Goal: Task Accomplishment & Management: Complete application form

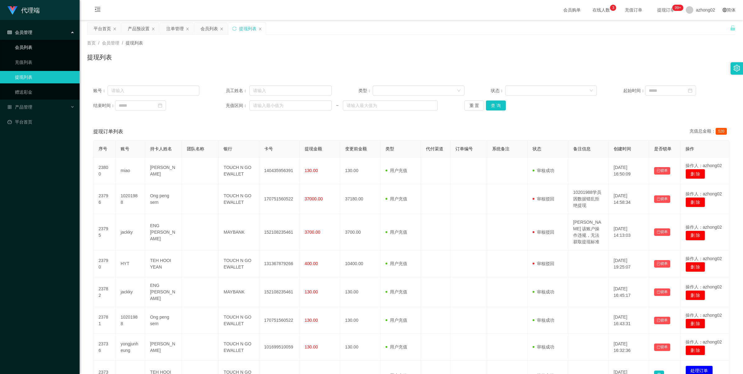
click at [29, 48] on link "会员列表" at bounding box center [45, 47] width 60 height 12
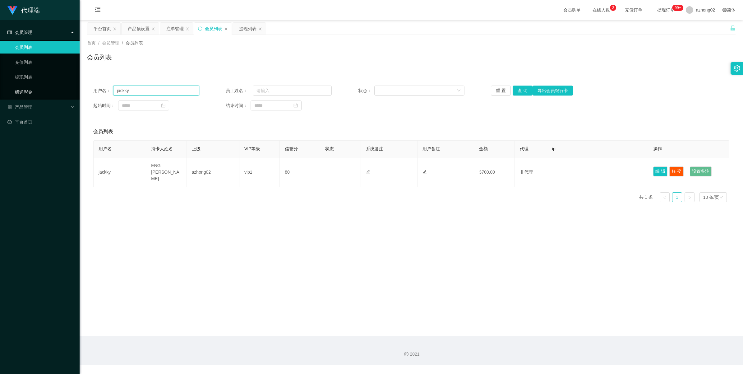
drag, startPoint x: 145, startPoint y: 93, endPoint x: 24, endPoint y: 94, distance: 120.6
click at [24, 94] on section "代理端 会员管理 会员列表 充值列表 提现列表 赠送彩金 产品管理 开奖记录 注单管理 产品列表 即时注单 产品预设置 平台首页 保存配置 重置配置 整体风格…" at bounding box center [371, 182] width 743 height 365
paste input "Sin8888"
type input "Sin8888"
click at [514, 89] on button "查 询" at bounding box center [522, 90] width 20 height 10
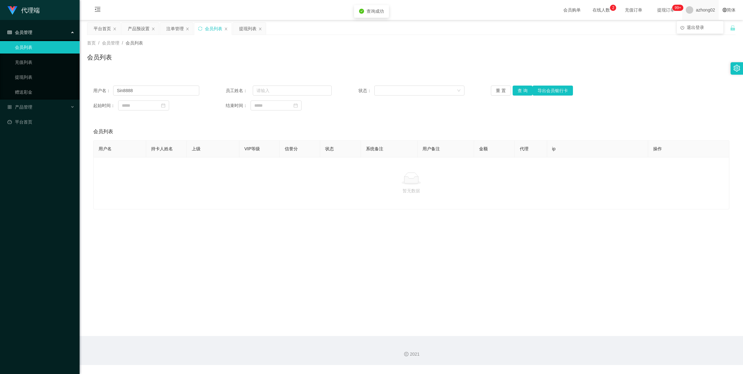
click at [702, 13] on span "azhong02" at bounding box center [704, 10] width 19 height 20
click at [695, 27] on span "退出登录" at bounding box center [694, 27] width 17 height 5
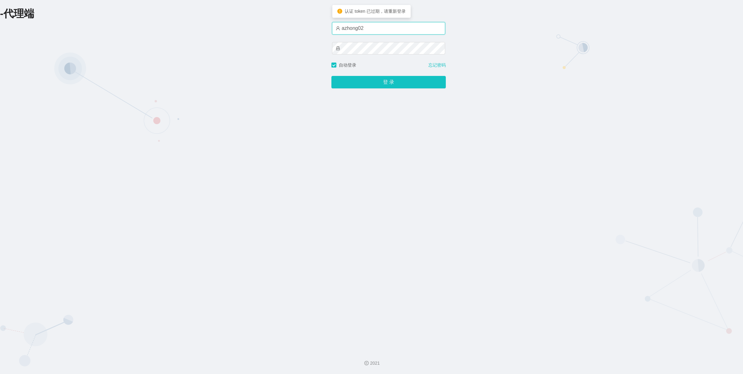
click at [392, 27] on input "azhong02" at bounding box center [388, 28] width 113 height 12
type input "xiaowei01"
click at [642, 49] on div "-代理端 账户密码登录 xiaowei01 自动登录 忘记密码 登 录" at bounding box center [371, 172] width 743 height 345
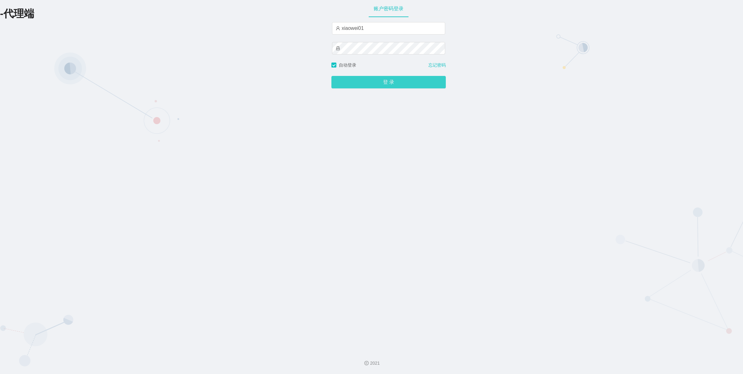
click at [412, 81] on button "登 录" at bounding box center [388, 82] width 114 height 12
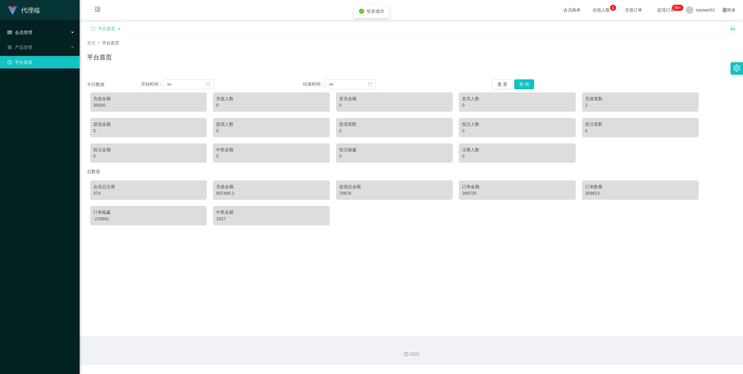
click at [52, 30] on div "会员管理" at bounding box center [40, 32] width 80 height 12
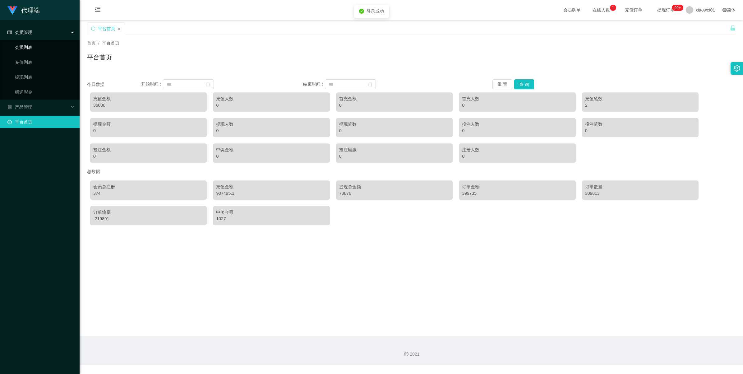
click at [45, 47] on link "会员列表" at bounding box center [45, 47] width 60 height 12
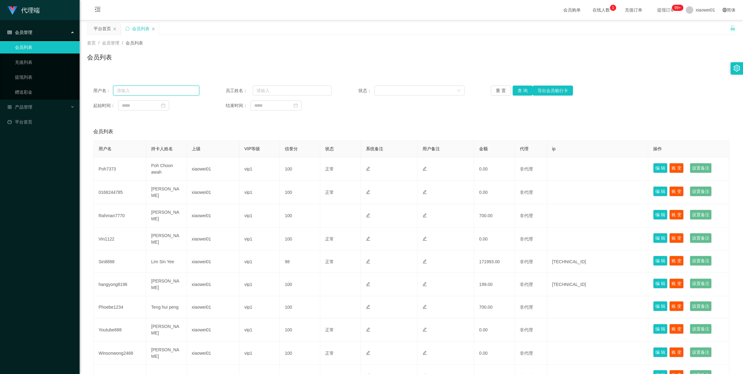
click at [173, 86] on input "text" at bounding box center [156, 90] width 86 height 10
paste input "Sin8888"
type input "Sin8888"
click at [519, 89] on button "查 询" at bounding box center [522, 90] width 20 height 10
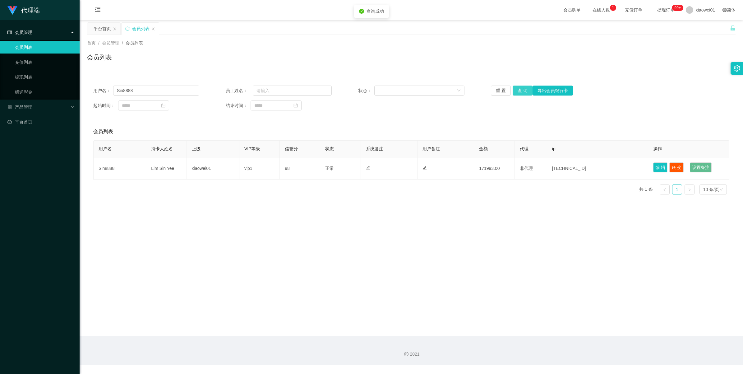
click at [519, 89] on button "查 询" at bounding box center [522, 90] width 20 height 10
click at [519, 89] on button "查 询" at bounding box center [525, 90] width 27 height 10
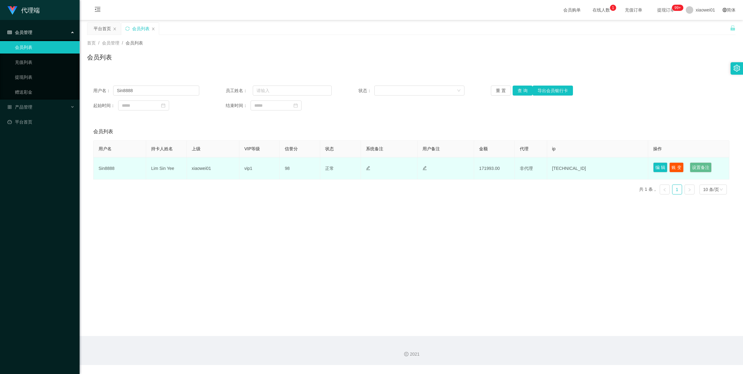
click at [487, 170] on td "171993.00" at bounding box center [494, 168] width 40 height 22
copy td "171993.00"
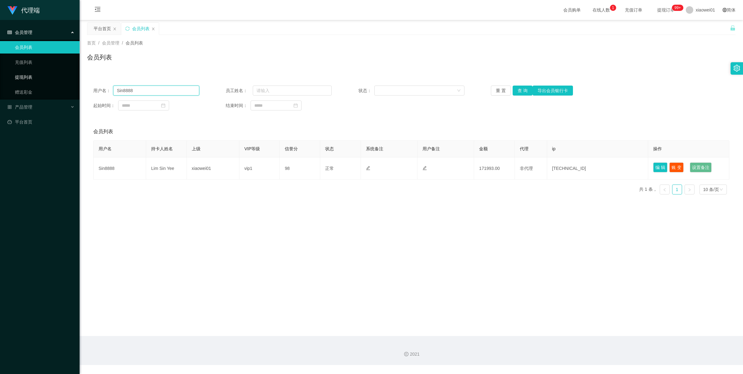
drag, startPoint x: 145, startPoint y: 94, endPoint x: 23, endPoint y: 81, distance: 122.5
click at [0, 72] on html "代理端 会员管理 会员列表 充值列表 提现列表 赠送彩金 产品管理 平台首页 保存配置 重置配置 整体风格设置 主题色 导航设置 内容区域宽度 定宽 固定He…" at bounding box center [371, 187] width 743 height 374
click at [21, 75] on link "提现列表" at bounding box center [45, 77] width 60 height 12
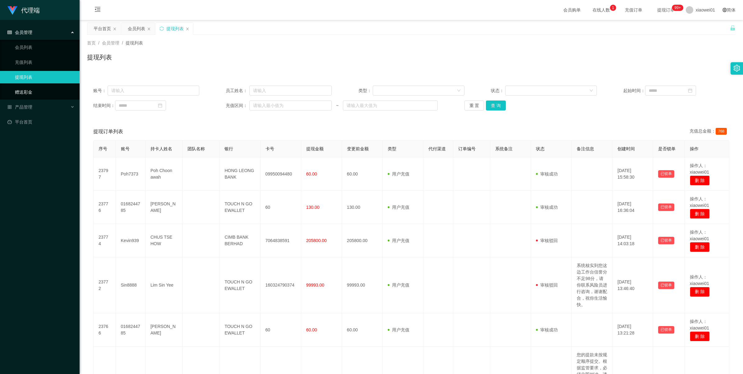
click at [19, 94] on link "赠送彩金" at bounding box center [45, 92] width 60 height 12
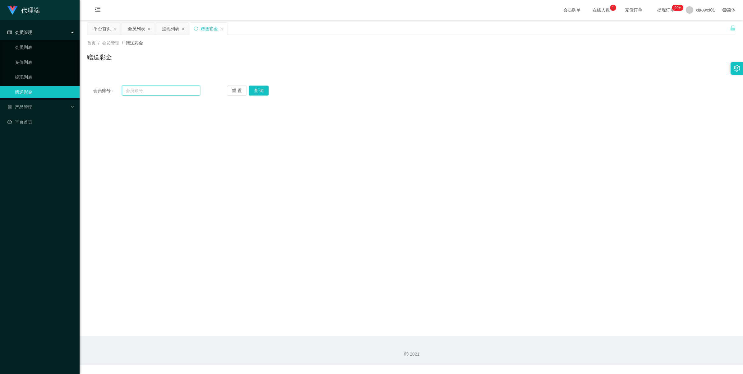
click at [157, 93] on input "text" at bounding box center [161, 90] width 78 height 10
paste input "Sin8888"
type input "Sin8888"
click at [249, 89] on button "查 询" at bounding box center [259, 90] width 20 height 10
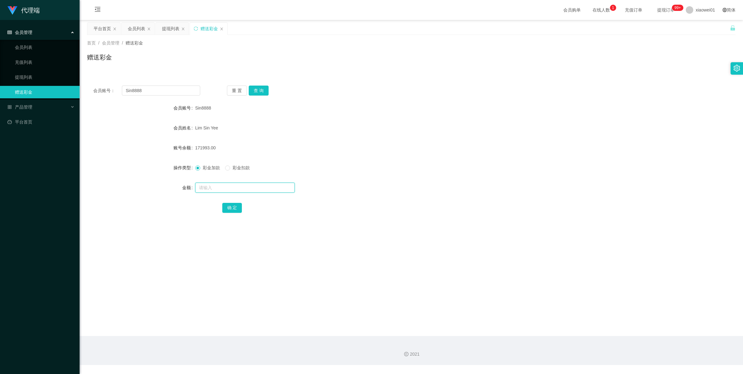
click at [210, 191] on input "text" at bounding box center [244, 187] width 99 height 10
type input "1000"
click at [232, 209] on button "确 定" at bounding box center [232, 208] width 20 height 10
click at [250, 93] on button "查 询" at bounding box center [259, 90] width 20 height 10
drag, startPoint x: 194, startPoint y: 149, endPoint x: 209, endPoint y: 153, distance: 15.0
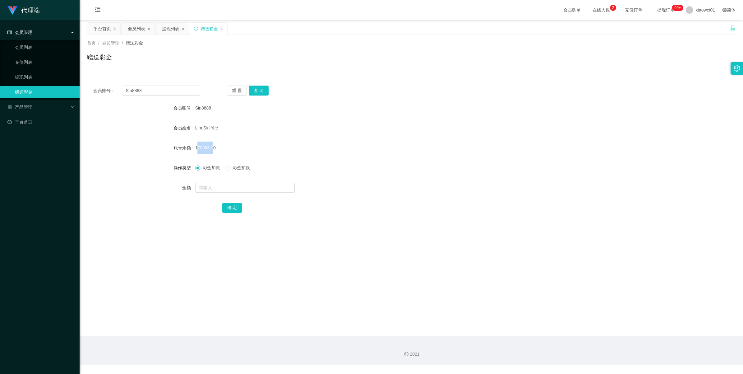
click at [209, 153] on div "170993.00" at bounding box center [384, 147] width 378 height 12
copy span "170993."
